Goal: Find specific page/section: Find specific page/section

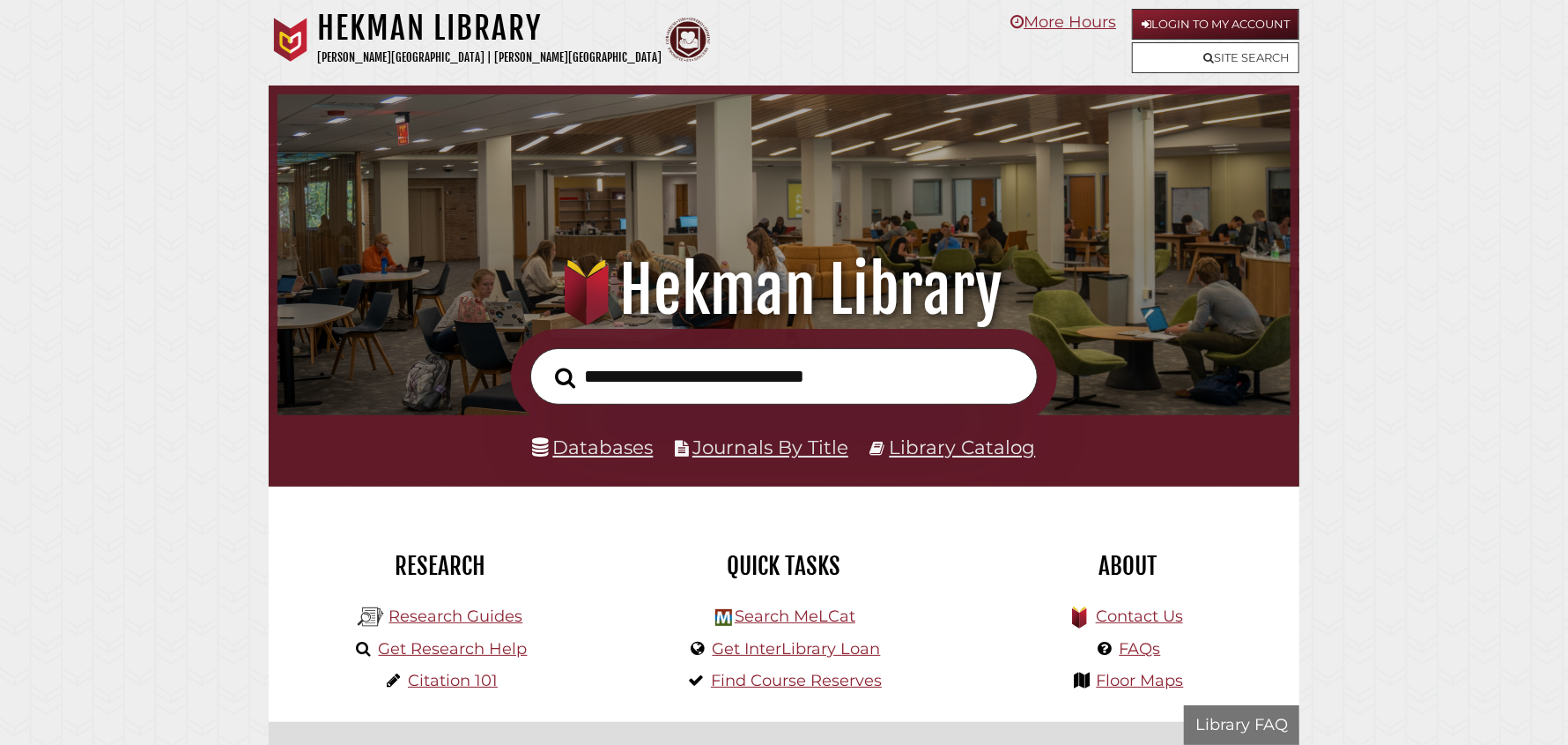
scroll to position [334, 1005]
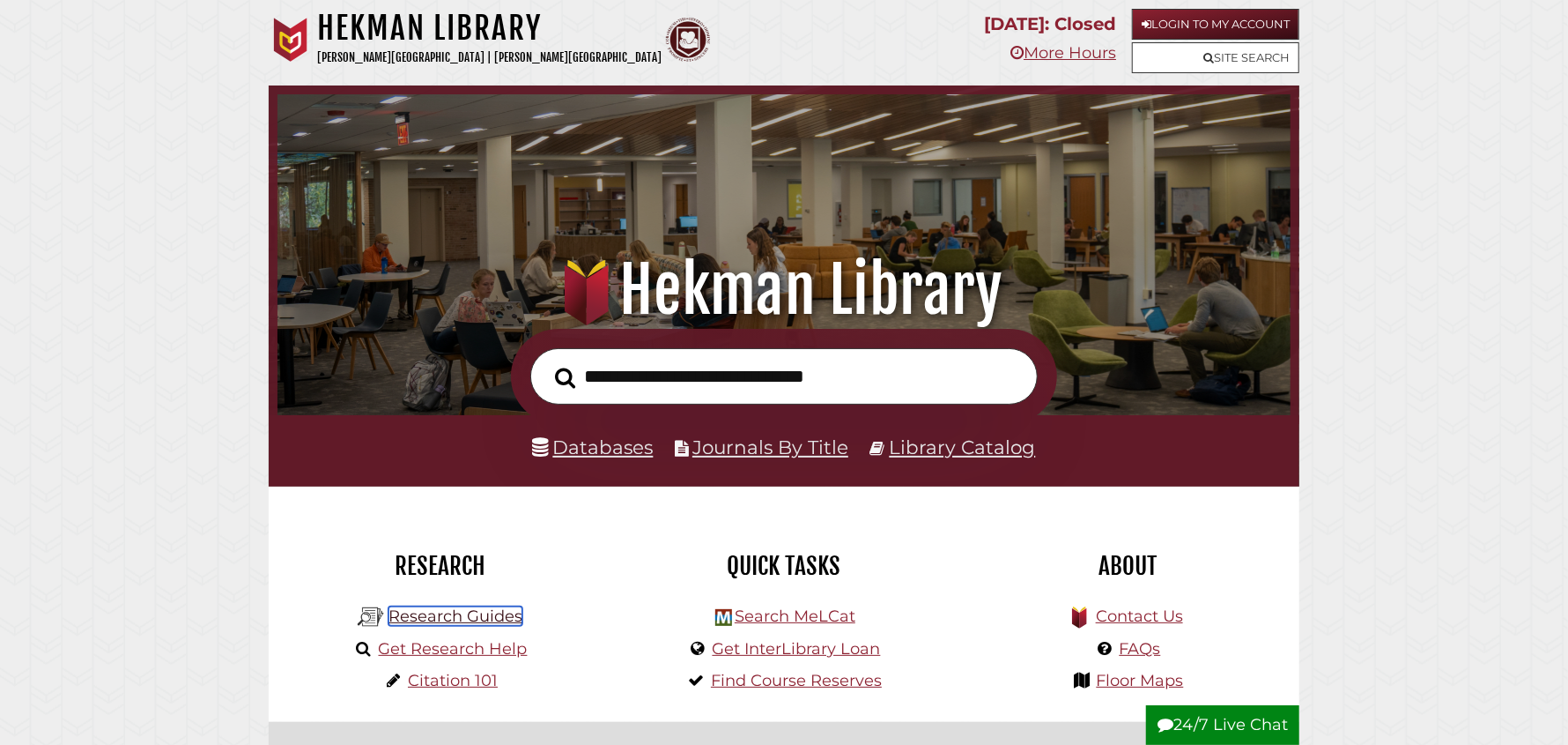
click at [459, 618] on link "Research Guides" at bounding box center [455, 616] width 134 height 20
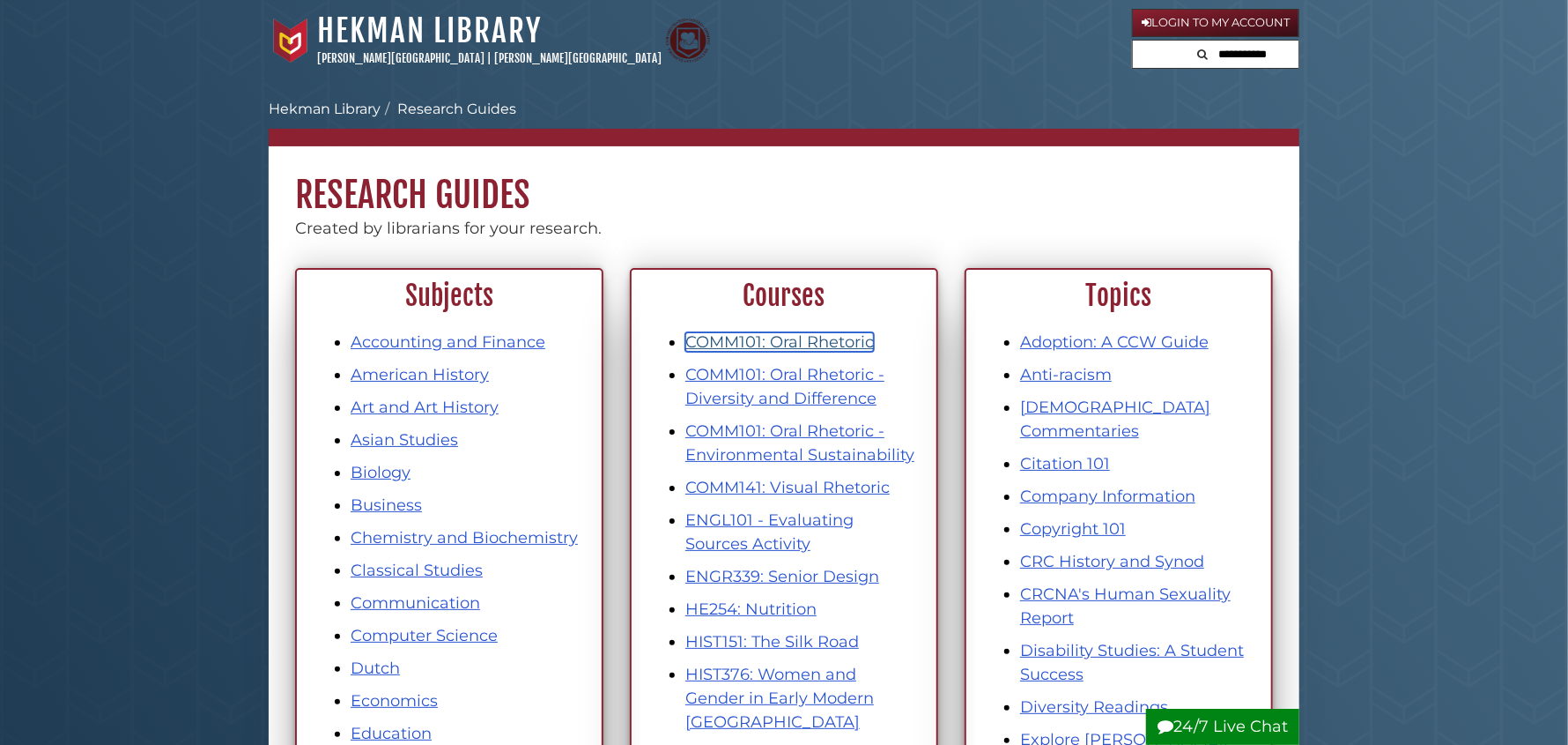
click at [787, 344] on link "COMM101: Oral Rhetoric" at bounding box center [779, 342] width 188 height 20
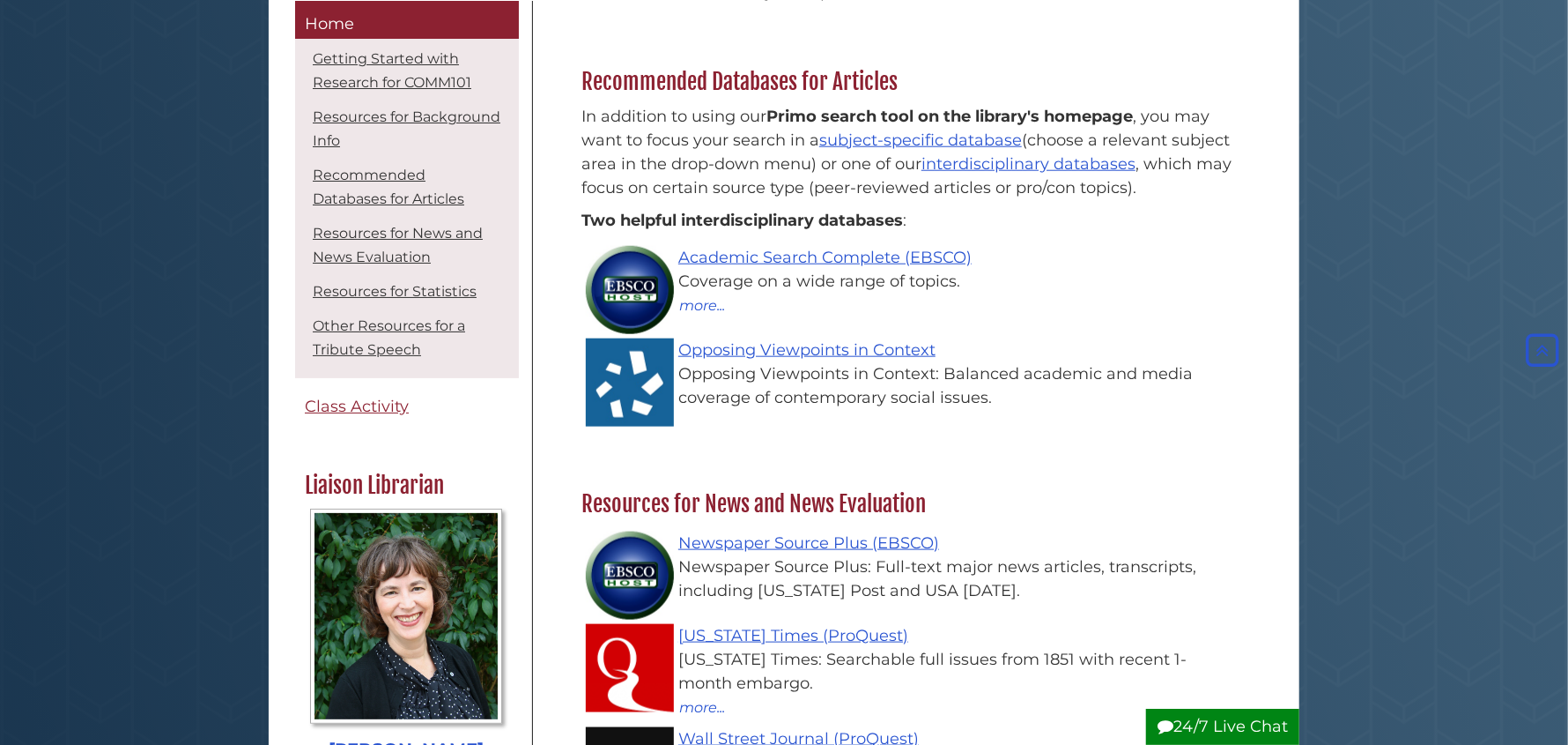
scroll to position [1145, 0]
